Goal: Task Accomplishment & Management: Use online tool/utility

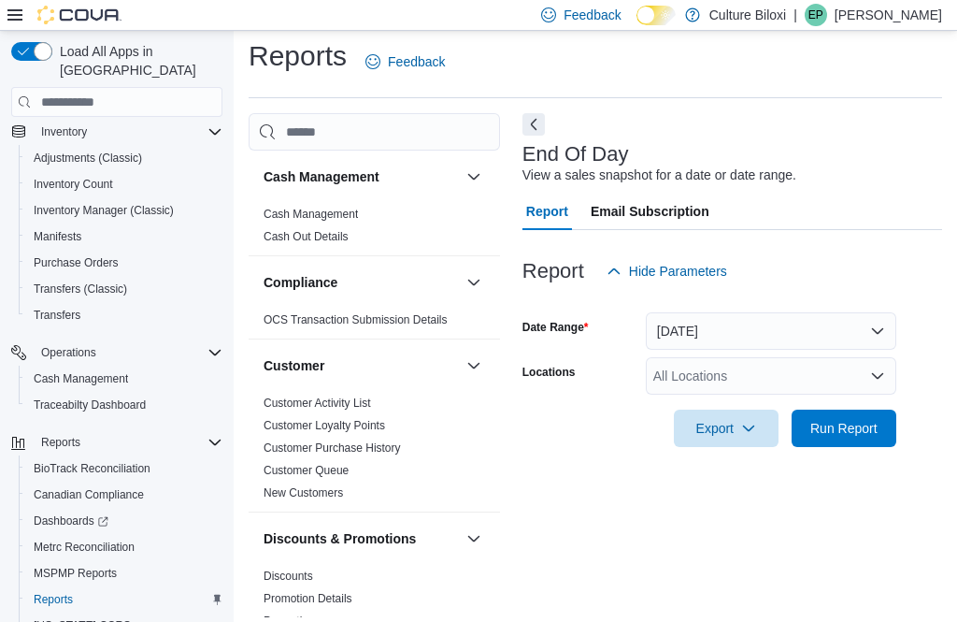
scroll to position [212, 0]
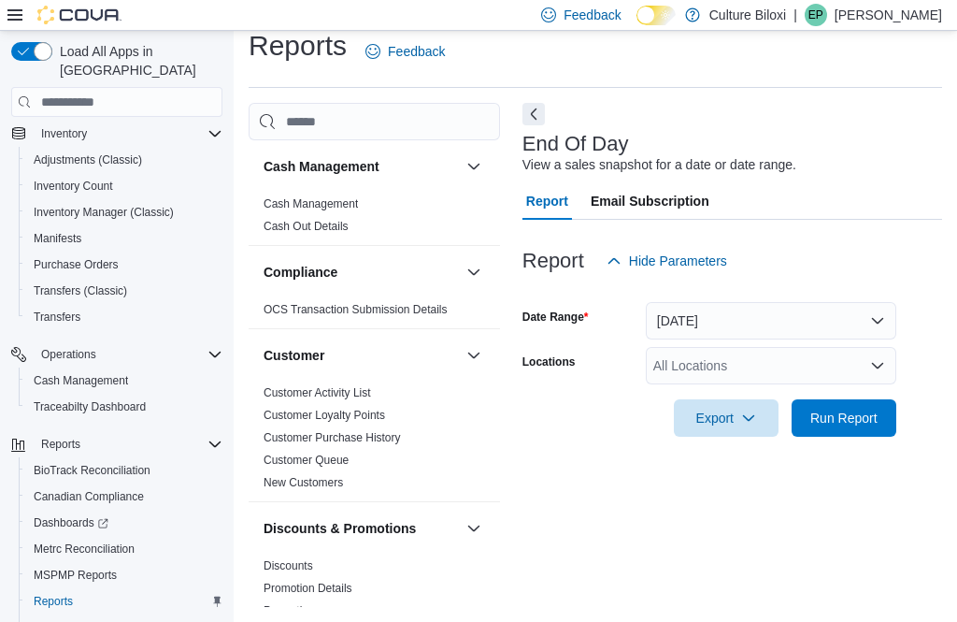
click at [860, 408] on span "Run Report" at bounding box center [843, 417] width 67 height 19
